Goal: Task Accomplishment & Management: Manage account settings

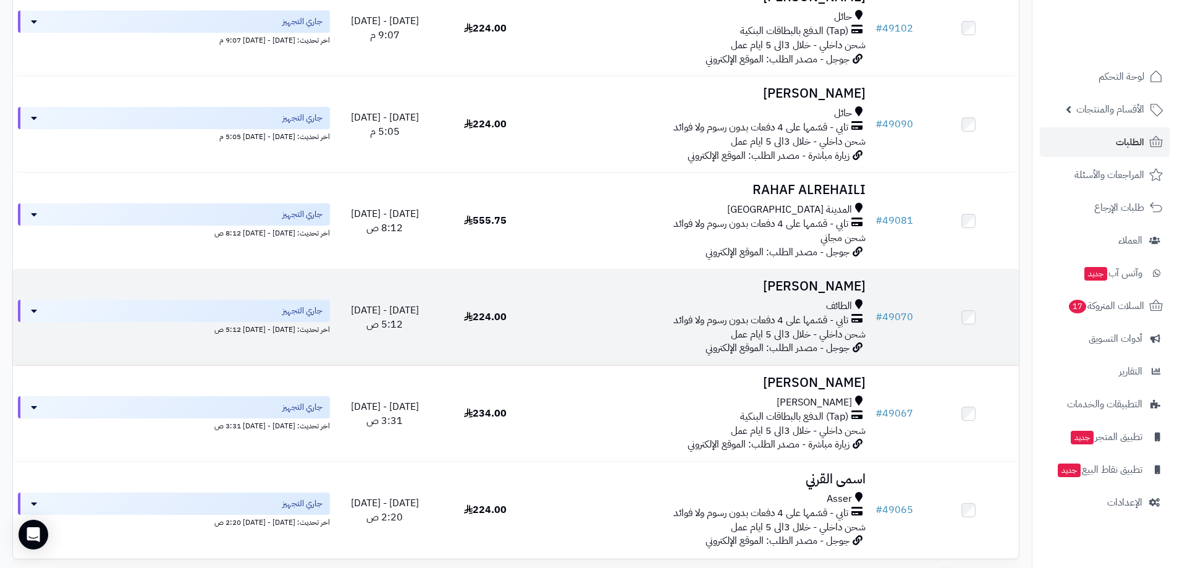
scroll to position [1692, 0]
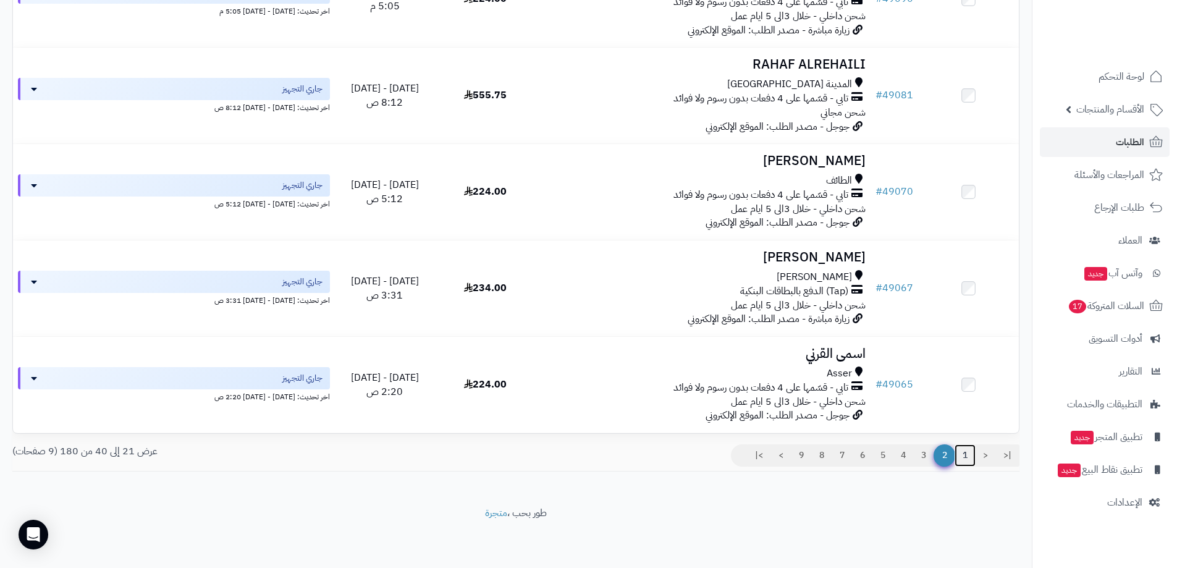
click at [963, 464] on link "1" at bounding box center [965, 455] width 21 height 22
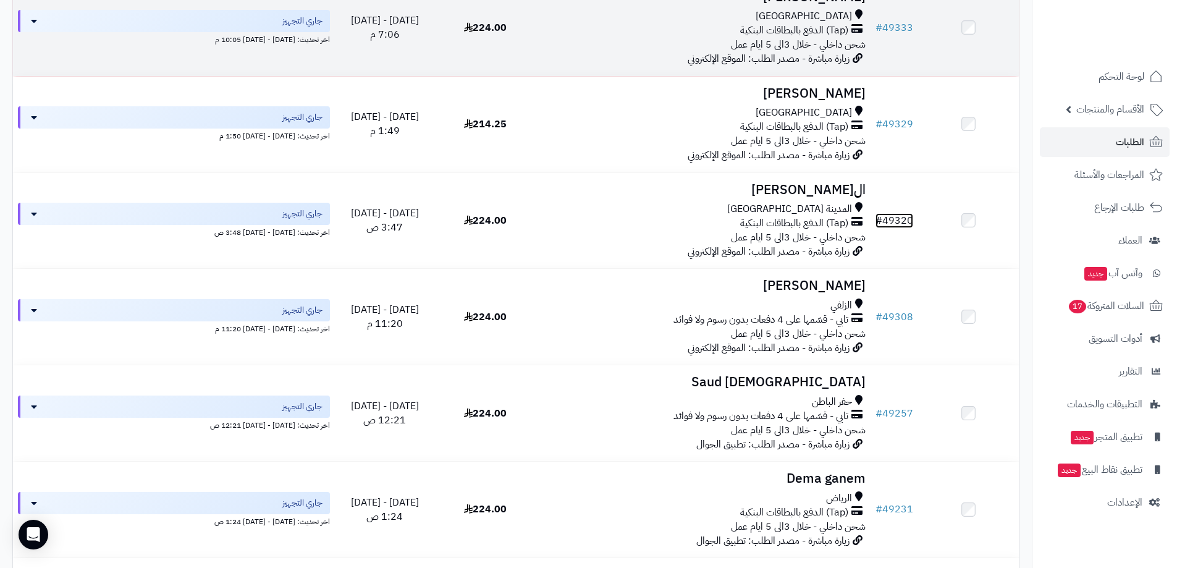
scroll to position [1174, 0]
drag, startPoint x: 901, startPoint y: 28, endPoint x: 895, endPoint y: 35, distance: 9.2
click at [895, 35] on td "# 49333" at bounding box center [895, 29] width 48 height 96
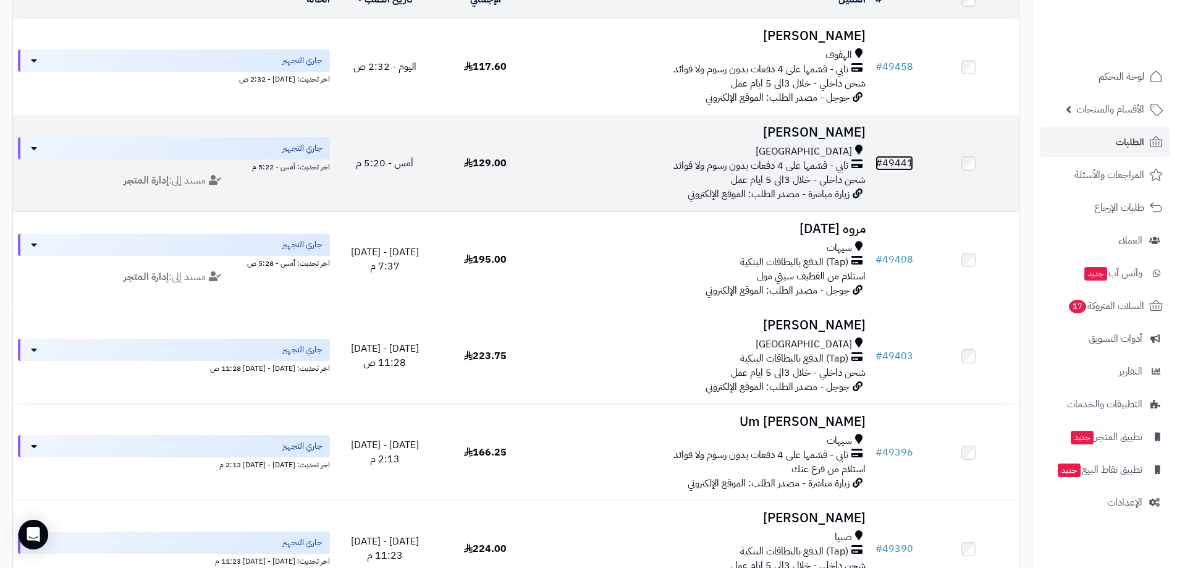
scroll to position [131, 0]
